Goal: Task Accomplishment & Management: Manage account settings

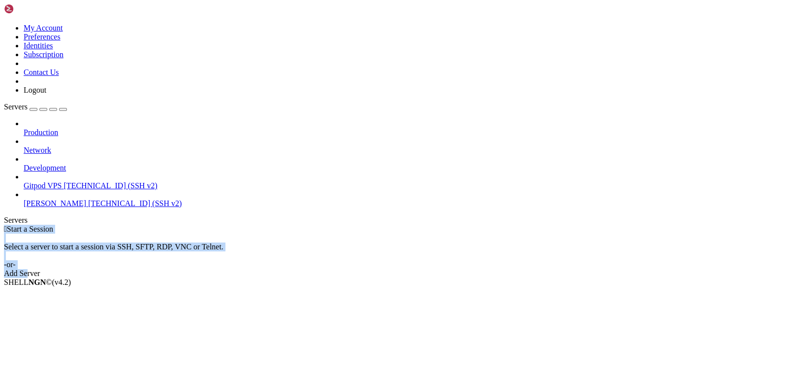
drag, startPoint x: 459, startPoint y: 173, endPoint x: 90, endPoint y: 234, distance: 374.7
click at [94, 235] on div "My Account Preferences Identities Subscription Contact Us Logout Servers Produc…" at bounding box center [394, 141] width 780 height 274
click at [68, 199] on span "[PERSON_NAME]" at bounding box center [55, 203] width 63 height 8
click at [56, 356] on span "Properties" at bounding box center [40, 360] width 32 height 8
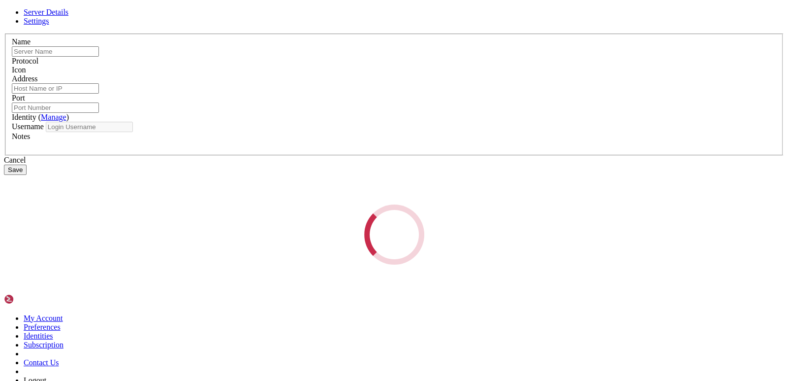
type input "[PERSON_NAME]"
type input "[TECHNICAL_ID]"
type input "22"
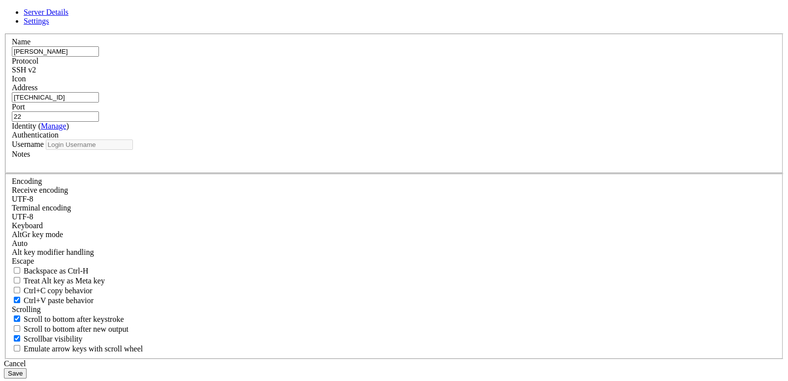
type input "root"
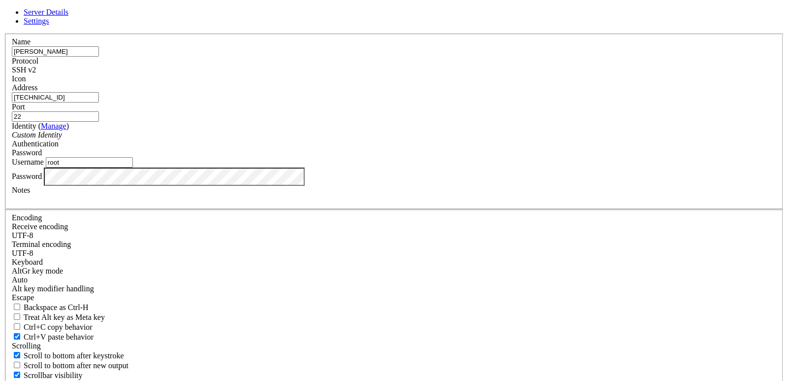
drag, startPoint x: 335, startPoint y: 137, endPoint x: 190, endPoint y: 138, distance: 145.2
click at [190, 138] on div "Server Details Settings Name [PERSON_NAME] Protocol SSH v2 Icon" at bounding box center [394, 211] width 780 height 407
paste input "[TECHNICAL_ID]"
type input "[TECHNICAL_ID]"
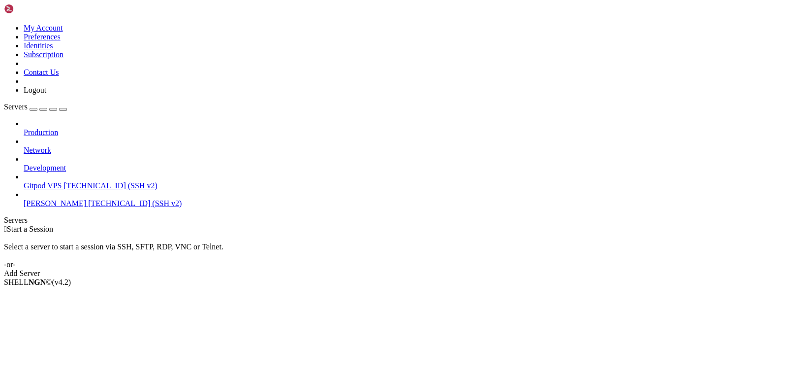
click at [101, 199] on span "[TECHNICAL_ID] (SSH v2)" at bounding box center [135, 203] width 94 height 8
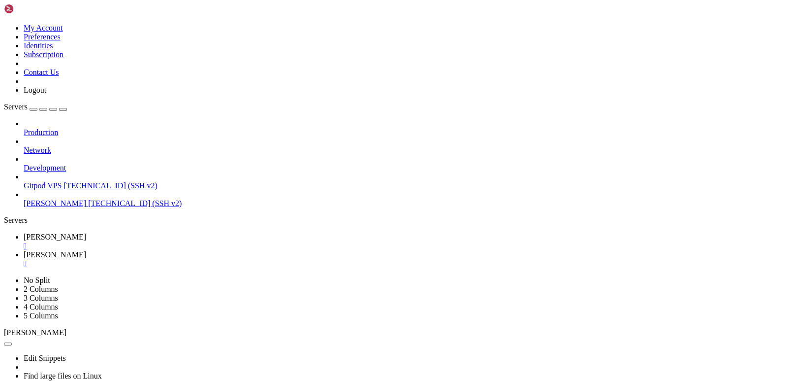
click at [232, 259] on div "" at bounding box center [404, 263] width 761 height 9
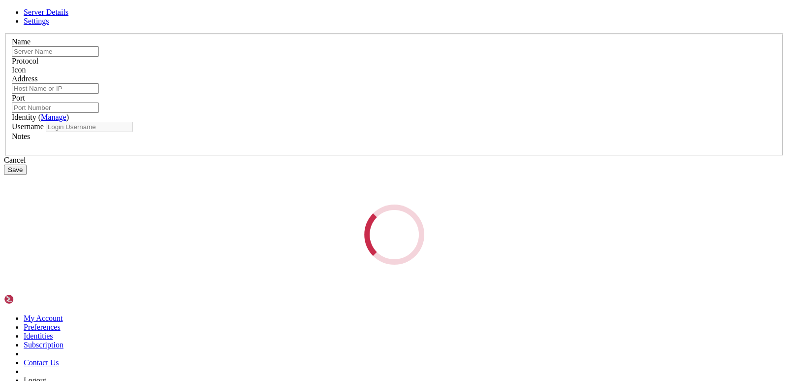
type input "[PERSON_NAME]"
type input "[TECHNICAL_ID]"
type input "22"
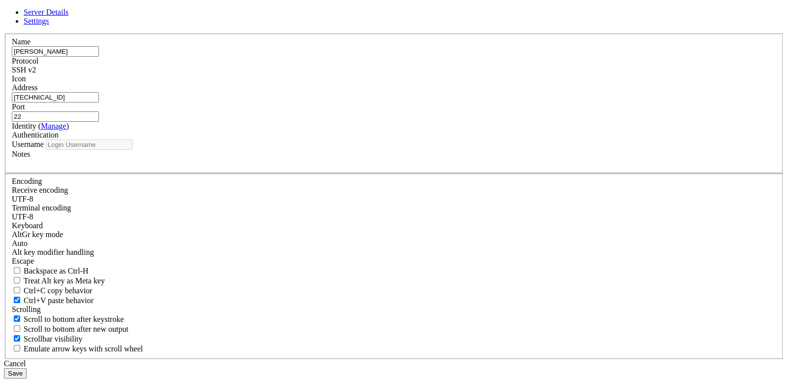
type input "root"
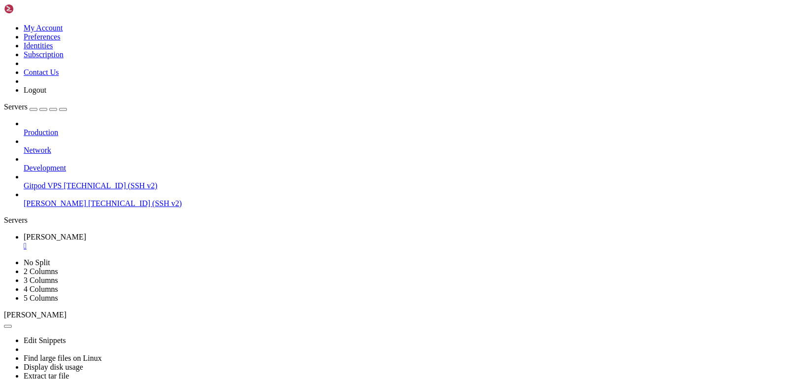
click at [43, 109] on div "button" at bounding box center [43, 109] width 0 height 0
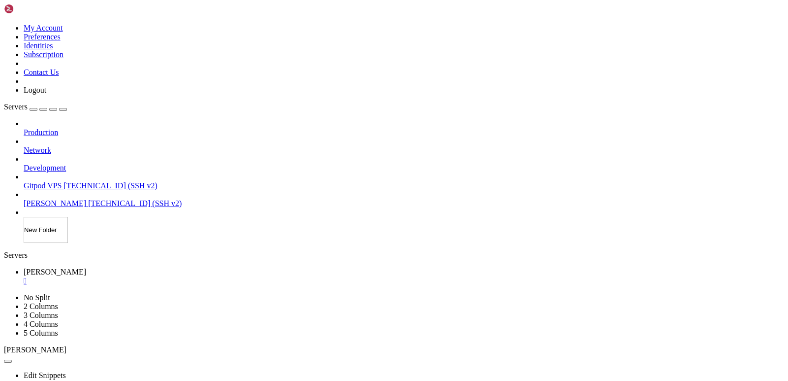
click at [103, 243] on div "Servers Production Network Development Gitpod VPS [TECHNICAL_ID] (SSH v2) [PERS…" at bounding box center [394, 172] width 780 height 140
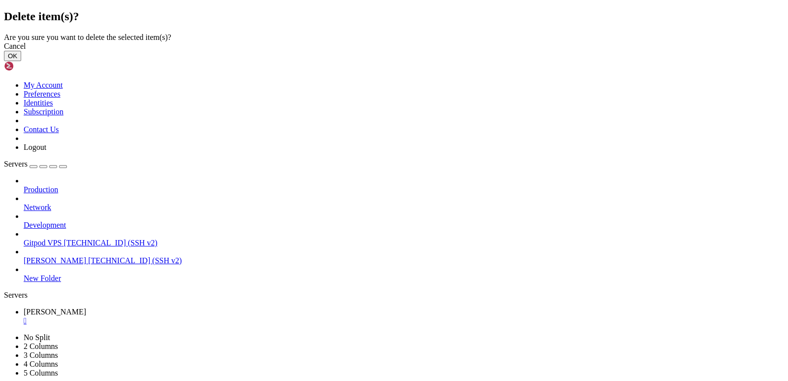
click at [21, 61] on button "OK" at bounding box center [12, 56] width 17 height 10
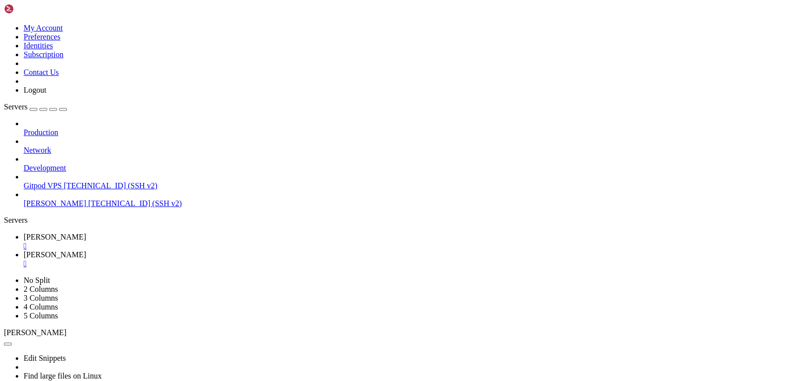
click at [235, 259] on div "" at bounding box center [404, 263] width 761 height 9
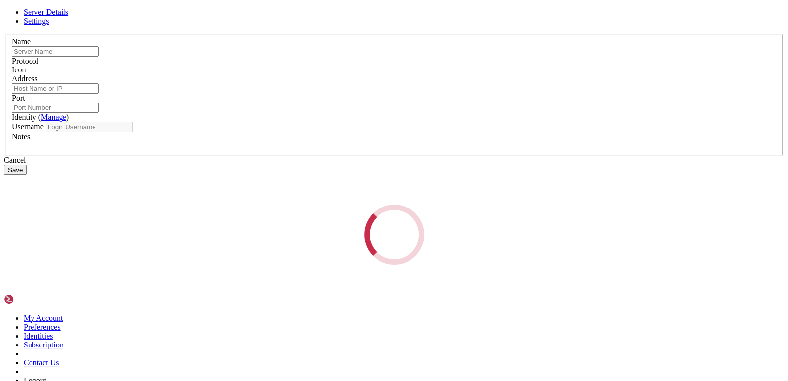
type input "[PERSON_NAME]"
type input "[TECHNICAL_ID]"
type input "22"
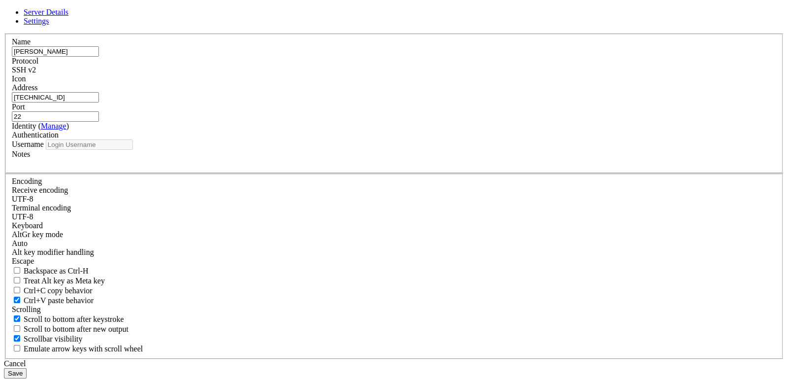
type input "root"
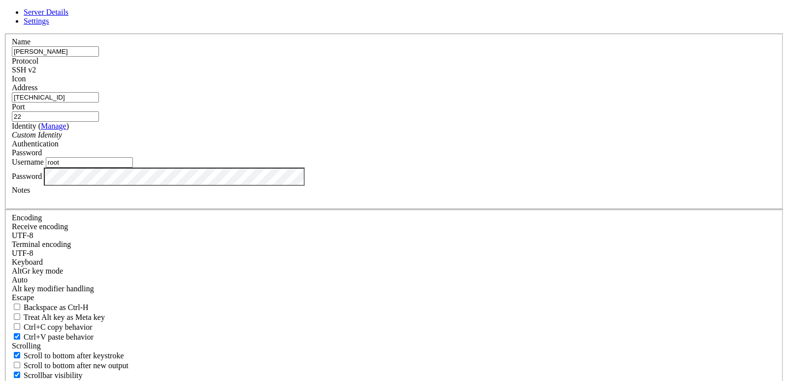
click at [193, 240] on div "Server Details Settings Name [PERSON_NAME] Protocol SSH v2 Icon" at bounding box center [394, 211] width 780 height 407
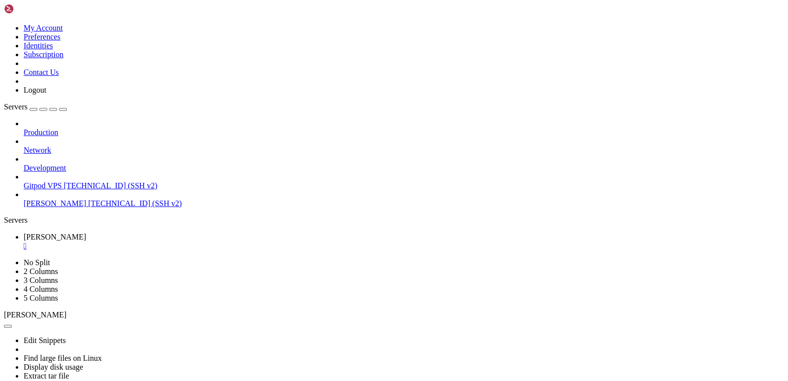
click at [177, 241] on div "" at bounding box center [404, 245] width 761 height 9
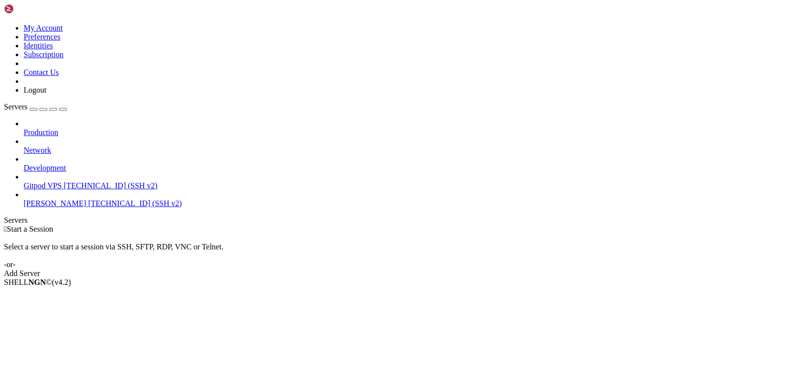
click at [70, 199] on span "[PERSON_NAME]" at bounding box center [55, 203] width 63 height 8
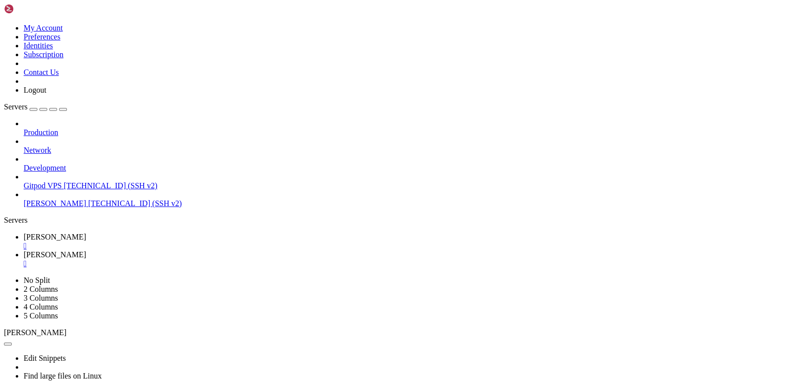
type input "/root"
drag, startPoint x: 192, startPoint y: 295, endPoint x: 214, endPoint y: 297, distance: 22.3
